Goal: Task Accomplishment & Management: Manage account settings

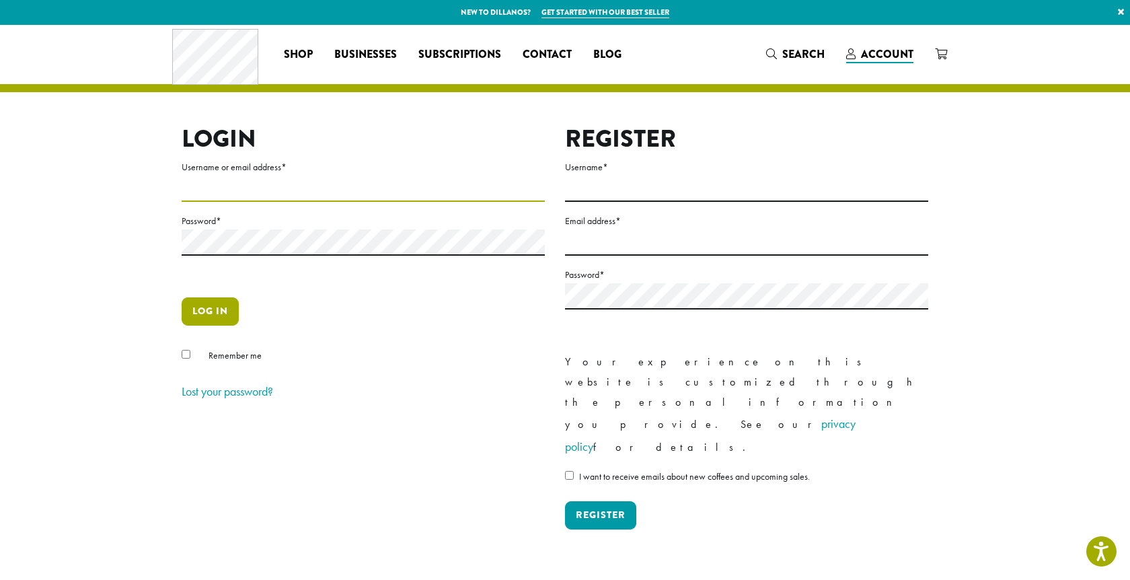
type input "**********"
click at [217, 311] on button "Log in" at bounding box center [210, 311] width 57 height 28
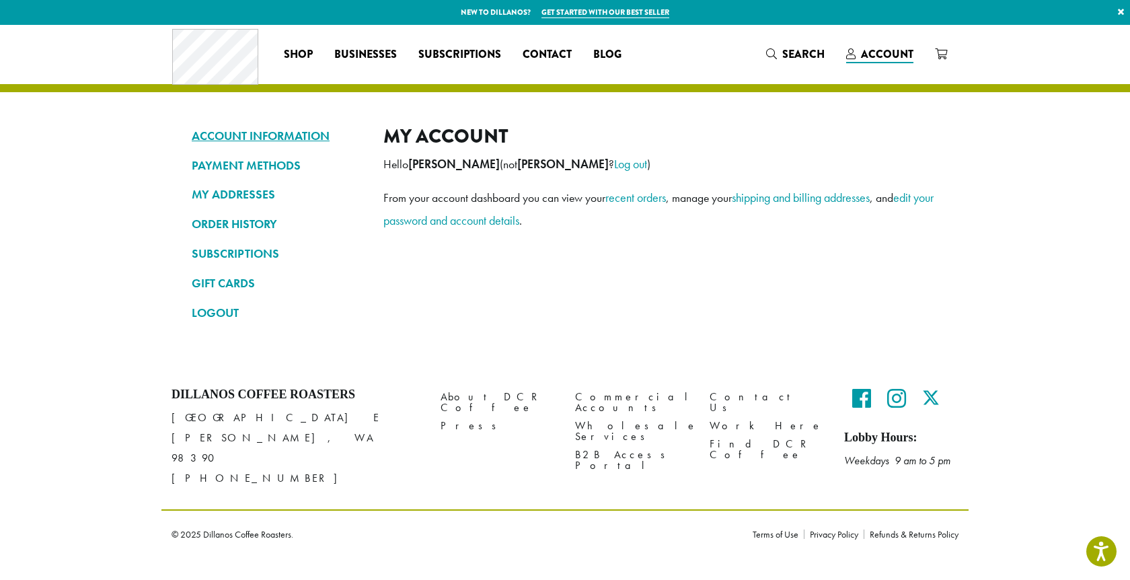
click at [253, 126] on link "ACCOUNT INFORMATION" at bounding box center [278, 135] width 172 height 23
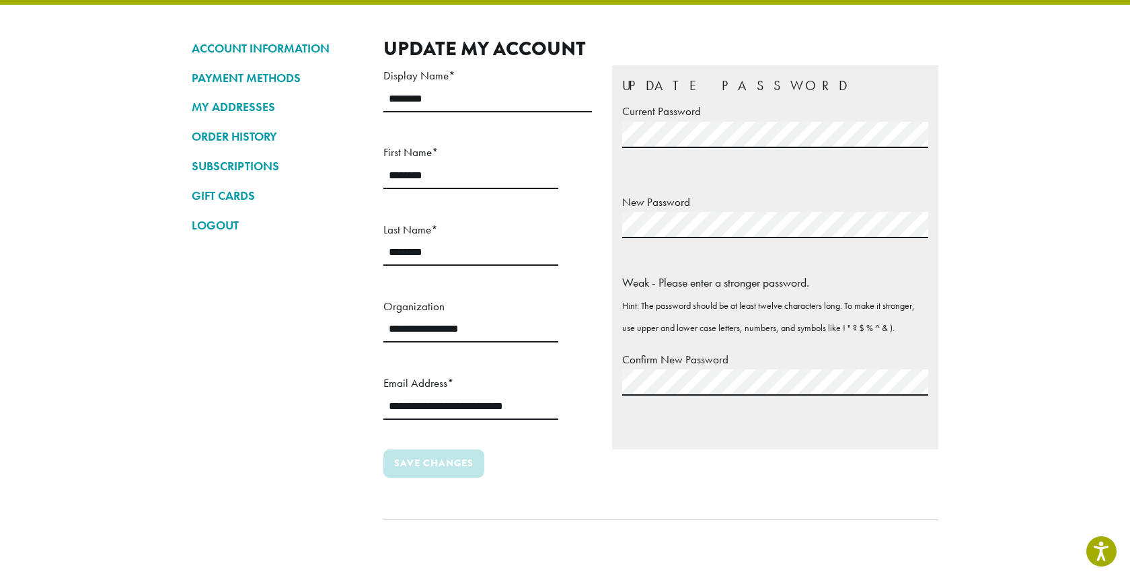
click at [630, 430] on fieldset "Update Password Current Password New Password Weak - Please enter a stronger pa…" at bounding box center [775, 257] width 306 height 364
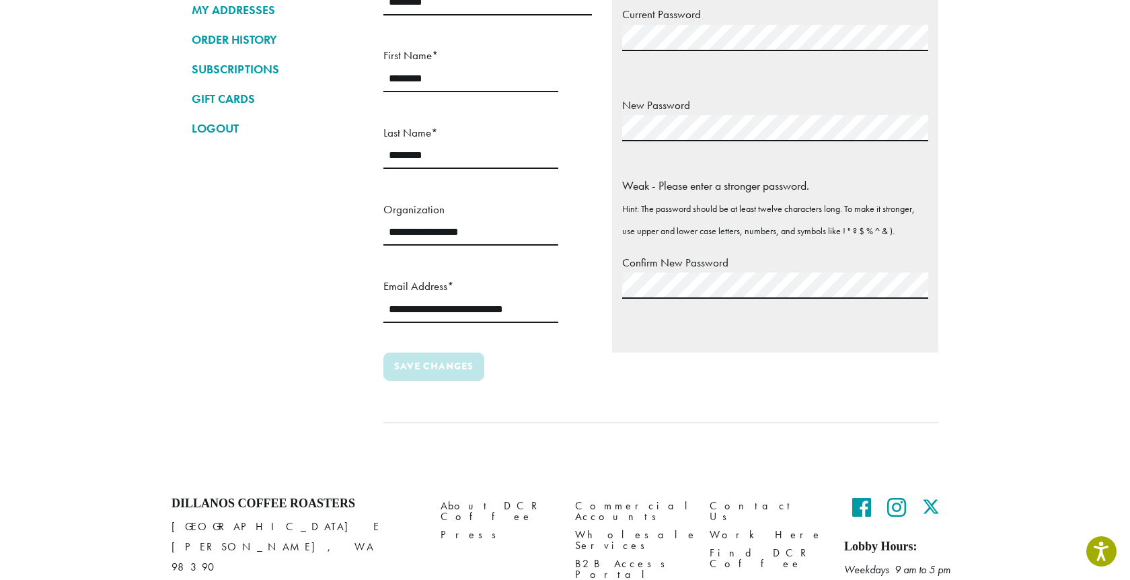
scroll to position [179, 0]
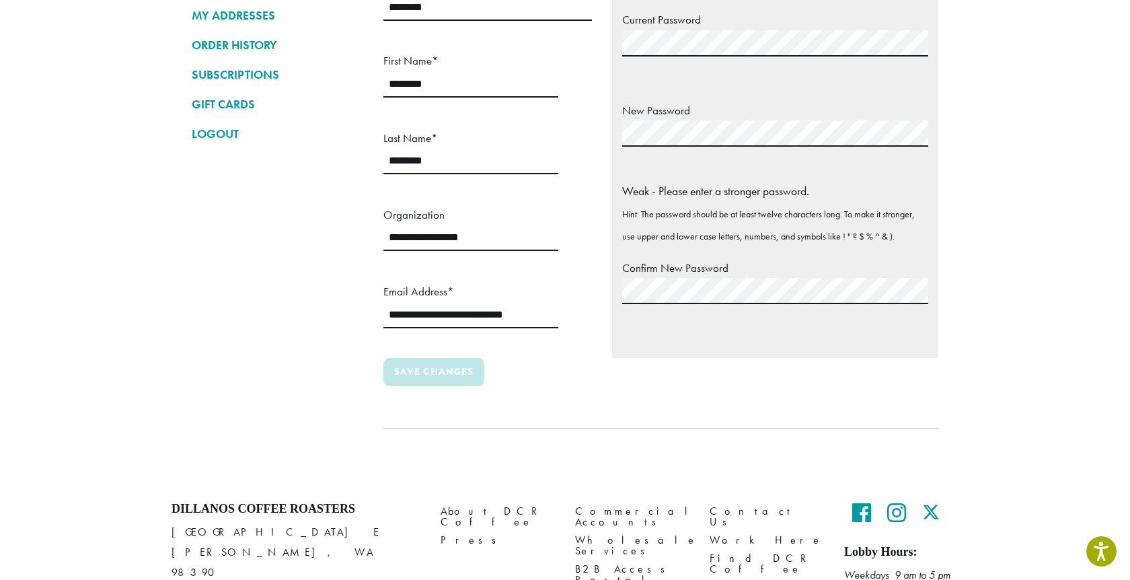
click at [778, 270] on label "Confirm New Password" at bounding box center [775, 268] width 306 height 21
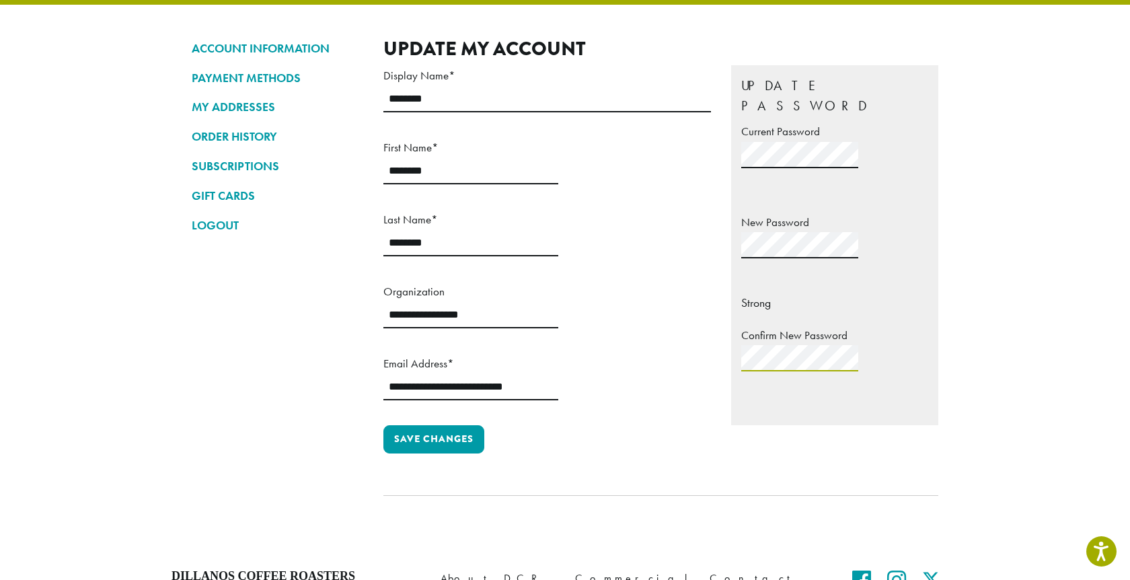
scroll to position [0, 12]
click at [459, 425] on button "Save changes" at bounding box center [433, 439] width 101 height 28
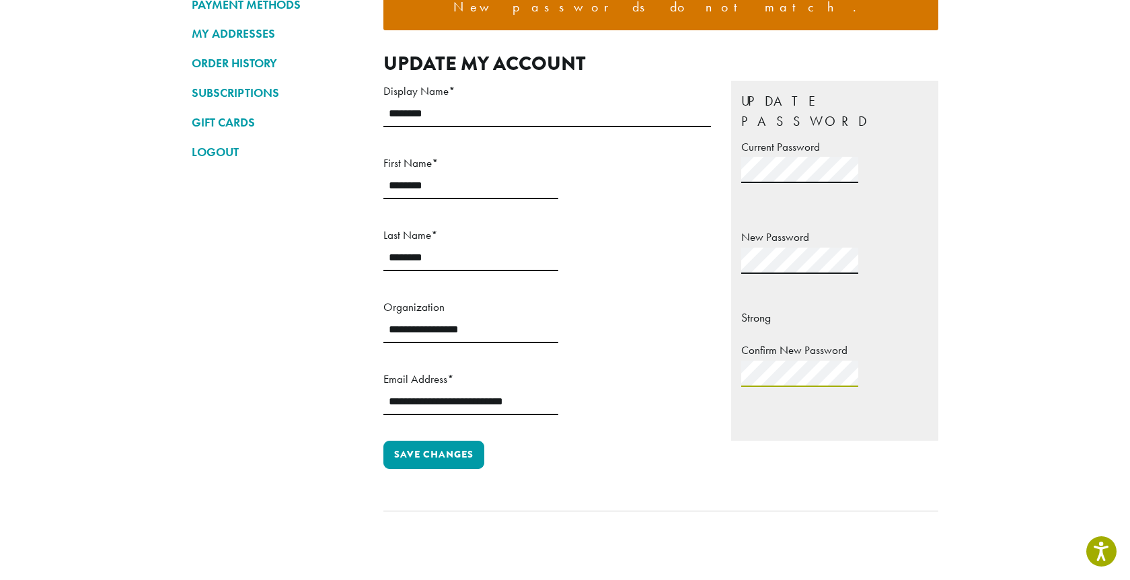
scroll to position [183, 0]
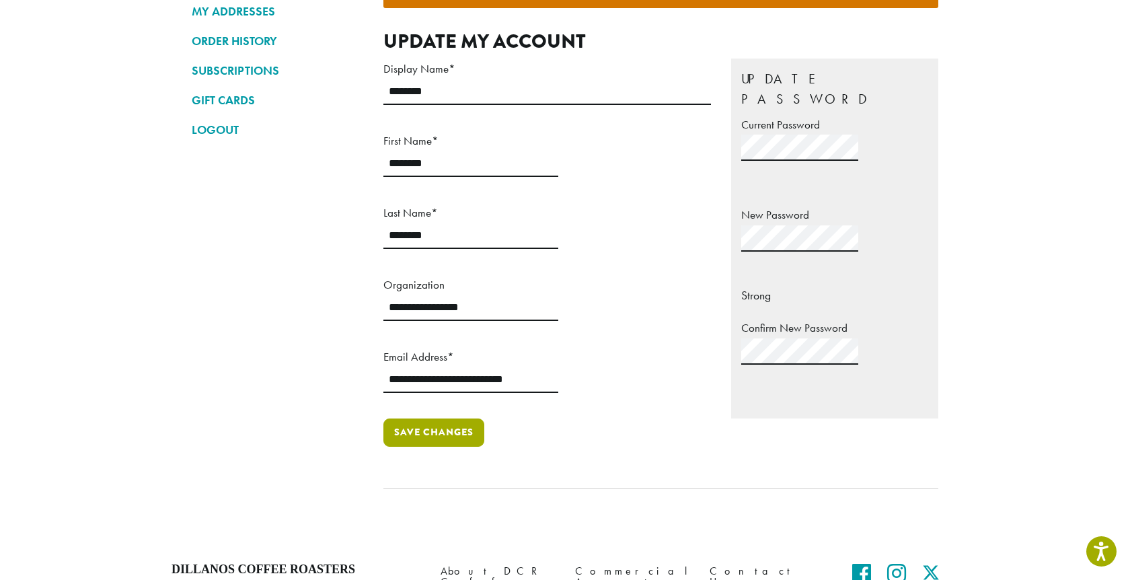
click at [476, 418] on button "Save changes" at bounding box center [433, 432] width 101 height 28
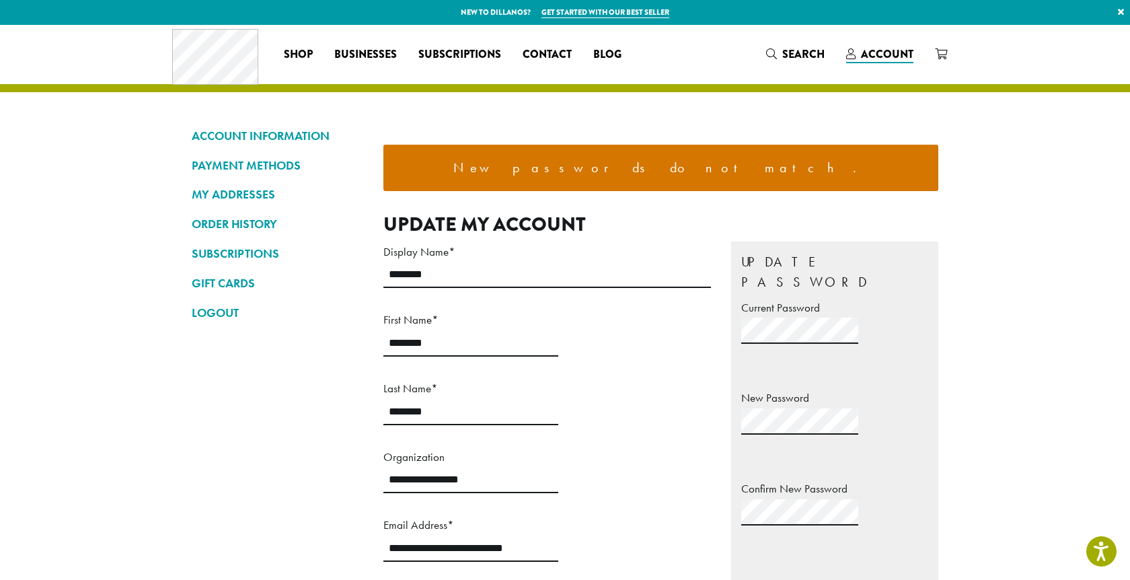
click at [867, 324] on p "Current Password" at bounding box center [834, 337] width 187 height 80
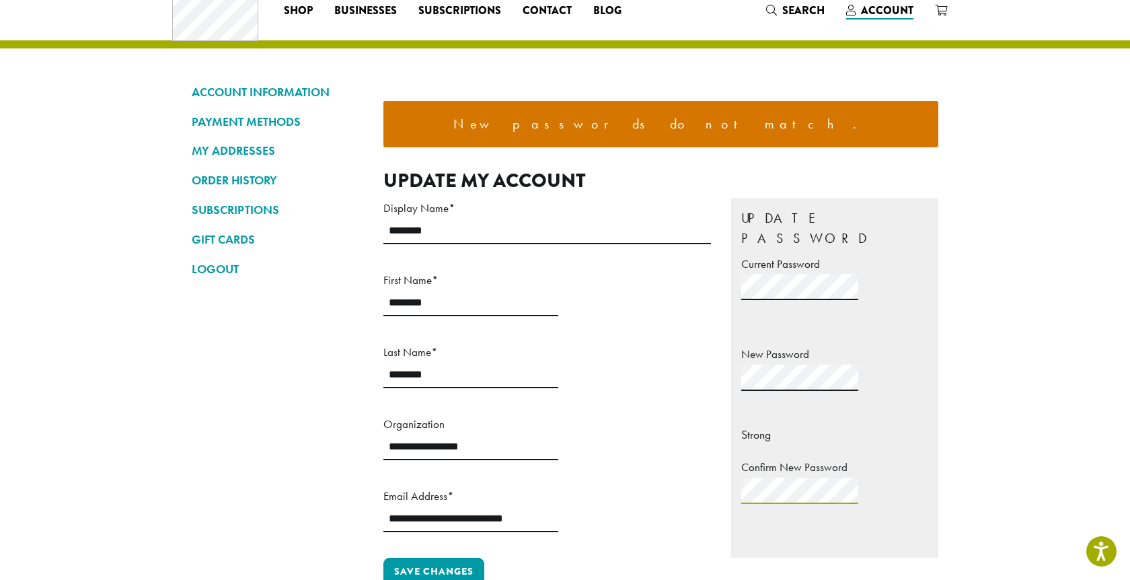
scroll to position [0, 44]
click at [473, 558] on button "Save changes" at bounding box center [433, 572] width 101 height 28
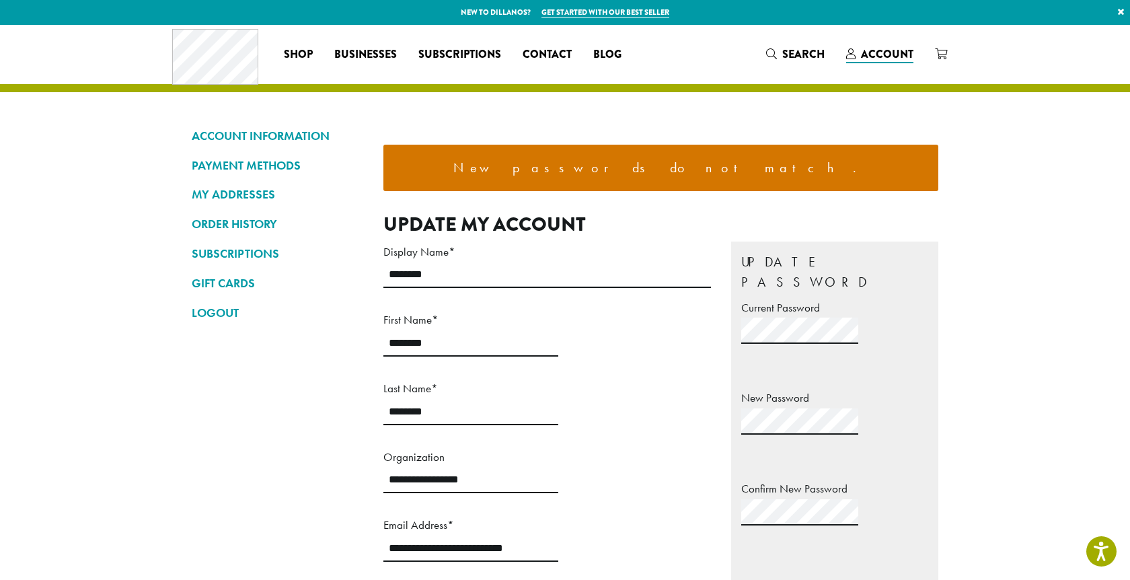
click at [839, 297] on label "Current Password" at bounding box center [834, 307] width 187 height 21
click at [851, 387] on label "New Password" at bounding box center [834, 397] width 187 height 21
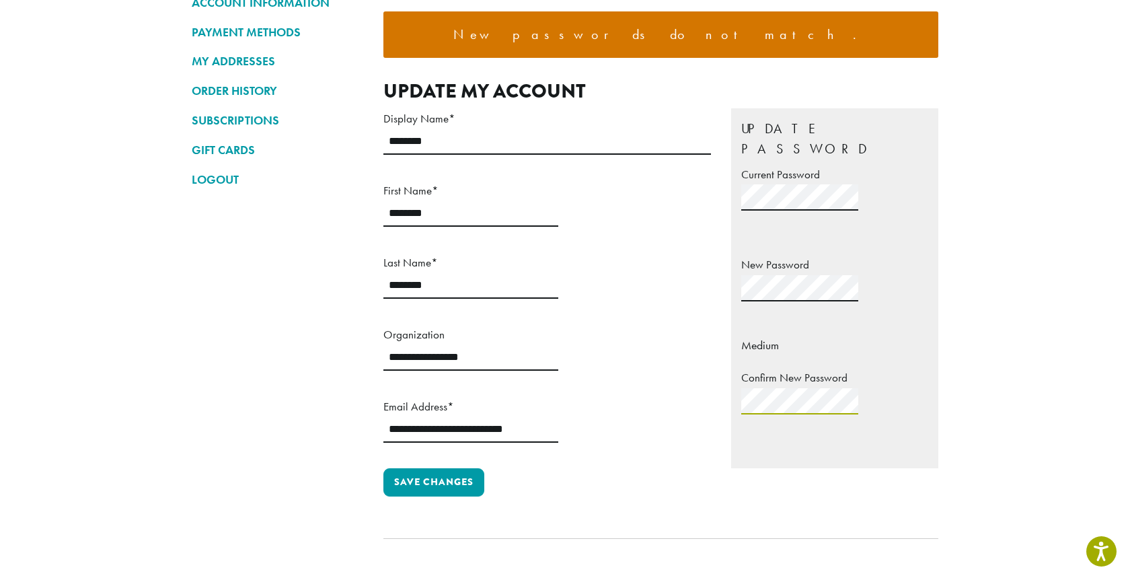
scroll to position [0, 55]
click at [445, 468] on button "Save changes" at bounding box center [433, 482] width 101 height 28
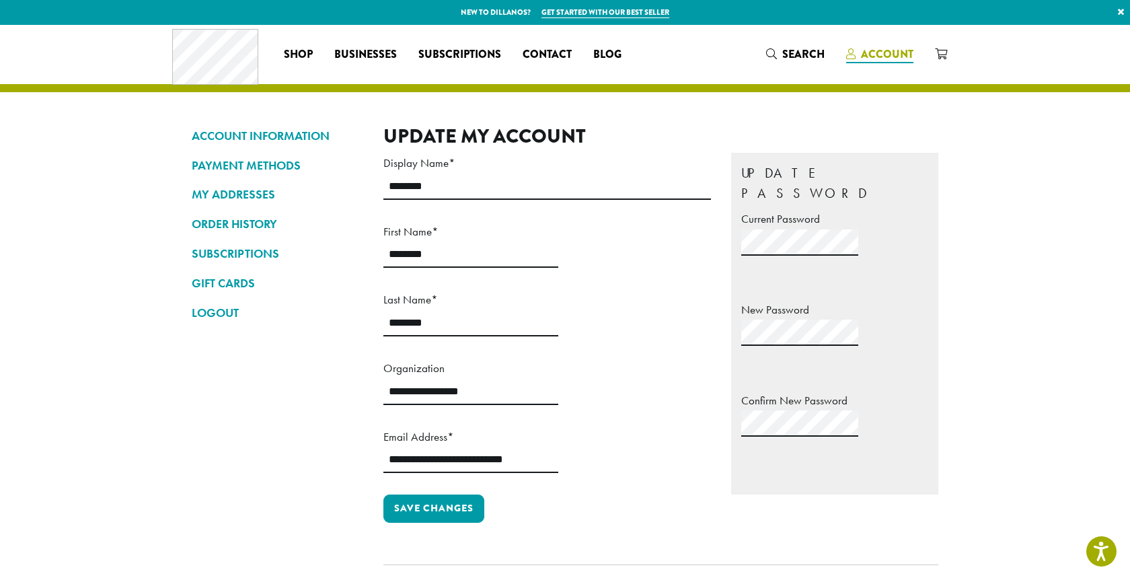
click at [895, 57] on span "Account" at bounding box center [887, 53] width 52 height 15
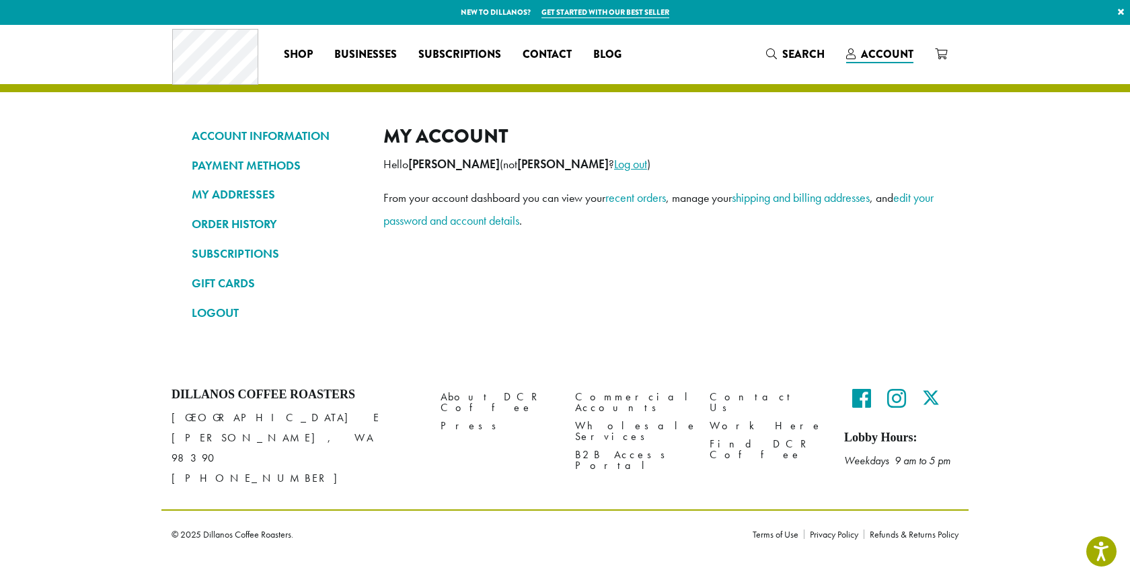
click at [614, 163] on link "Log out" at bounding box center [630, 163] width 33 height 15
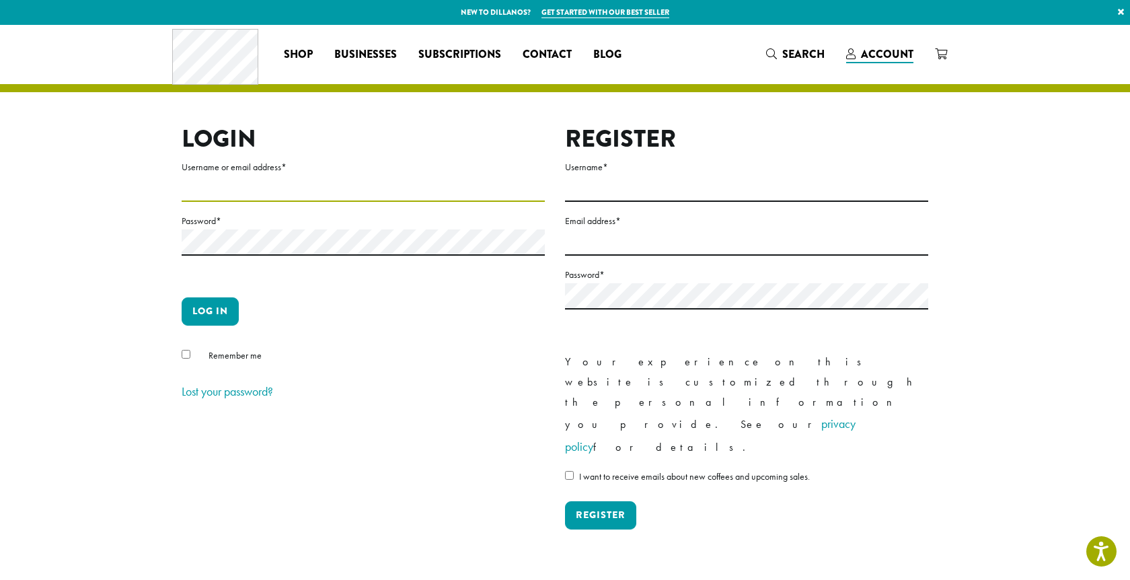
type input "**********"
click at [442, 197] on input "**********" at bounding box center [363, 189] width 363 height 26
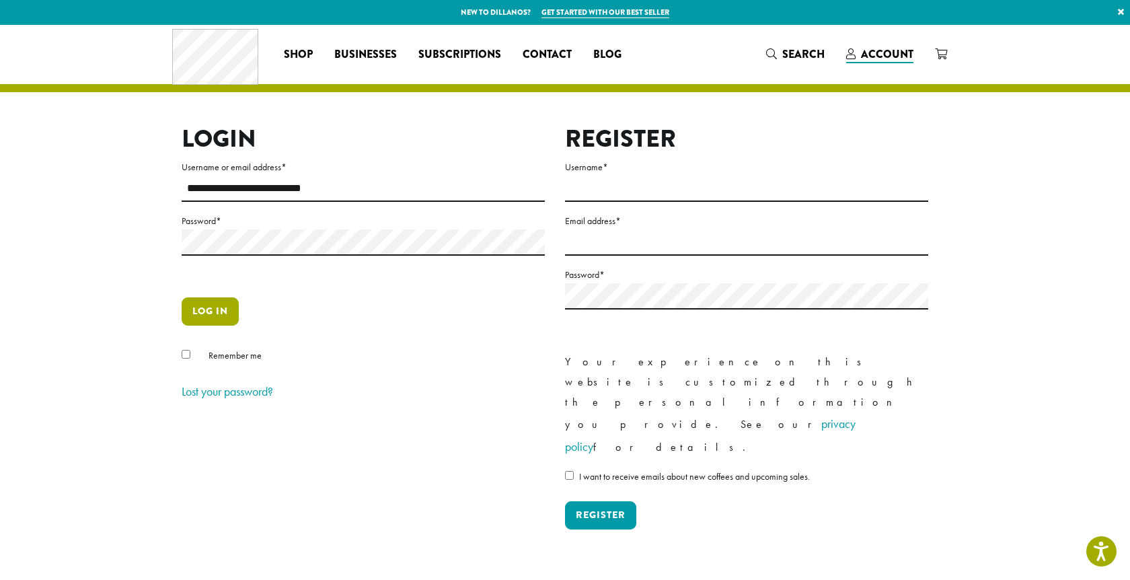
click at [231, 307] on button "Log in" at bounding box center [210, 311] width 57 height 28
